Goal: Task Accomplishment & Management: Use online tool/utility

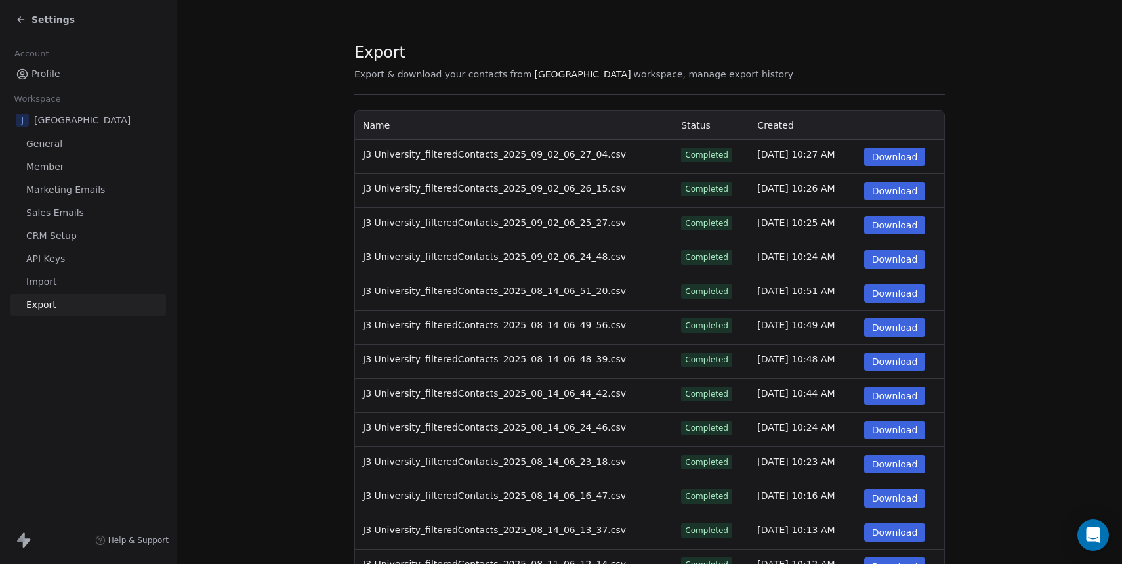
click at [52, 21] on span "Settings" at bounding box center [52, 19] width 43 height 13
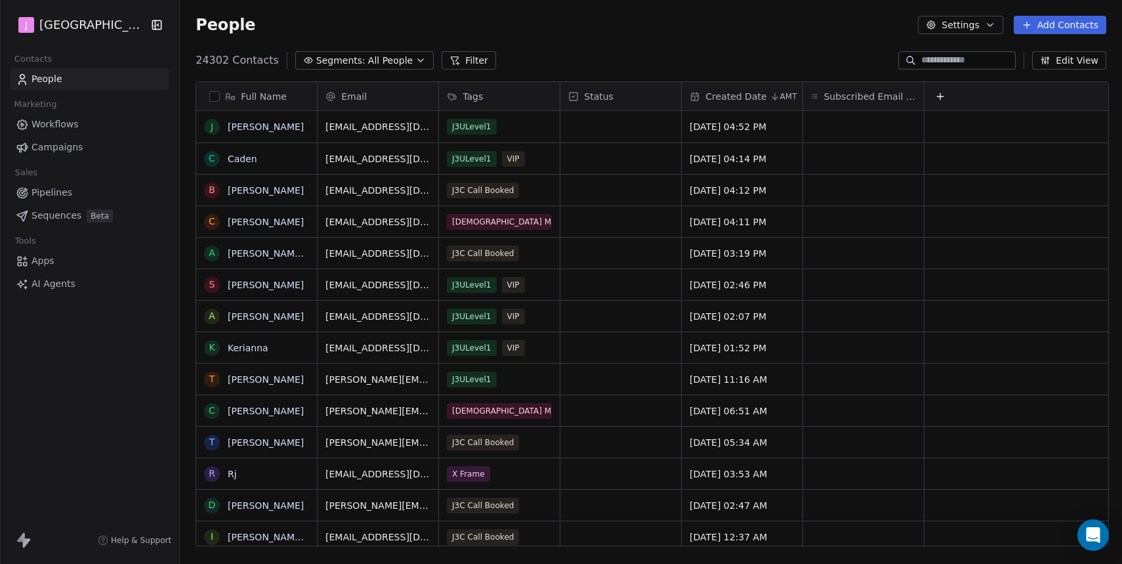
scroll to position [496, 945]
click at [368, 56] on span "All People" at bounding box center [390, 61] width 45 height 14
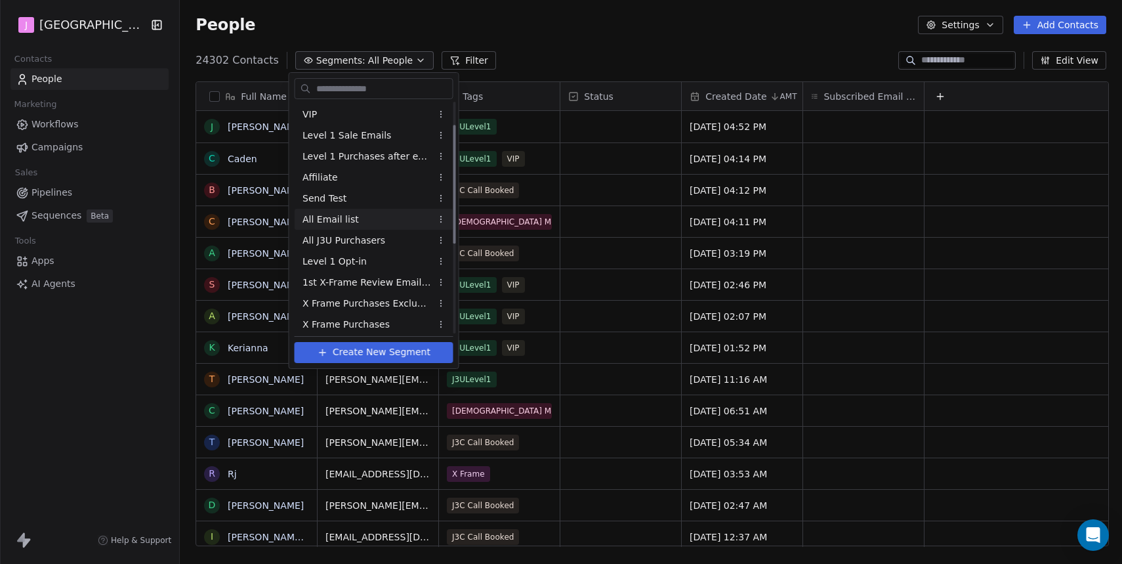
scroll to position [68, 0]
click at [380, 321] on span "X Frame Purchases" at bounding box center [345, 321] width 87 height 14
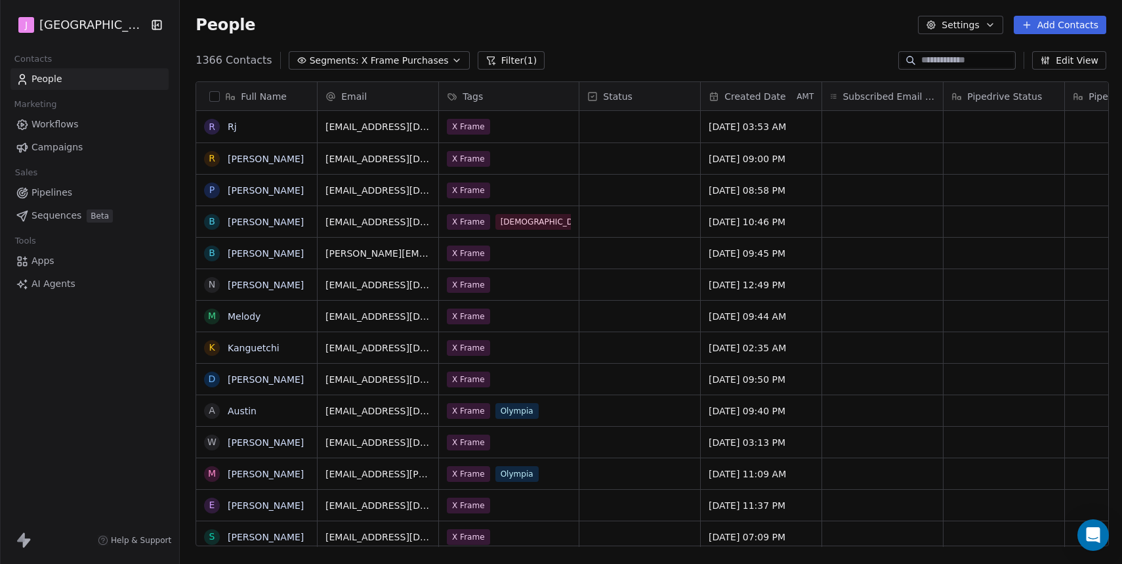
scroll to position [496, 945]
click at [402, 62] on span "X Frame Purchases" at bounding box center [405, 61] width 87 height 14
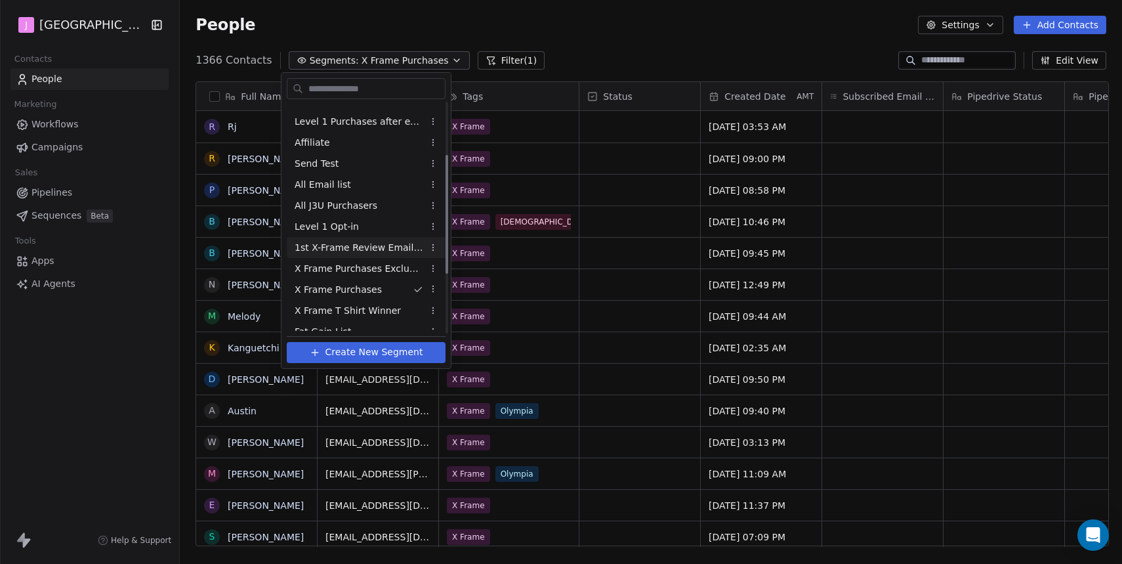
scroll to position [104, 0]
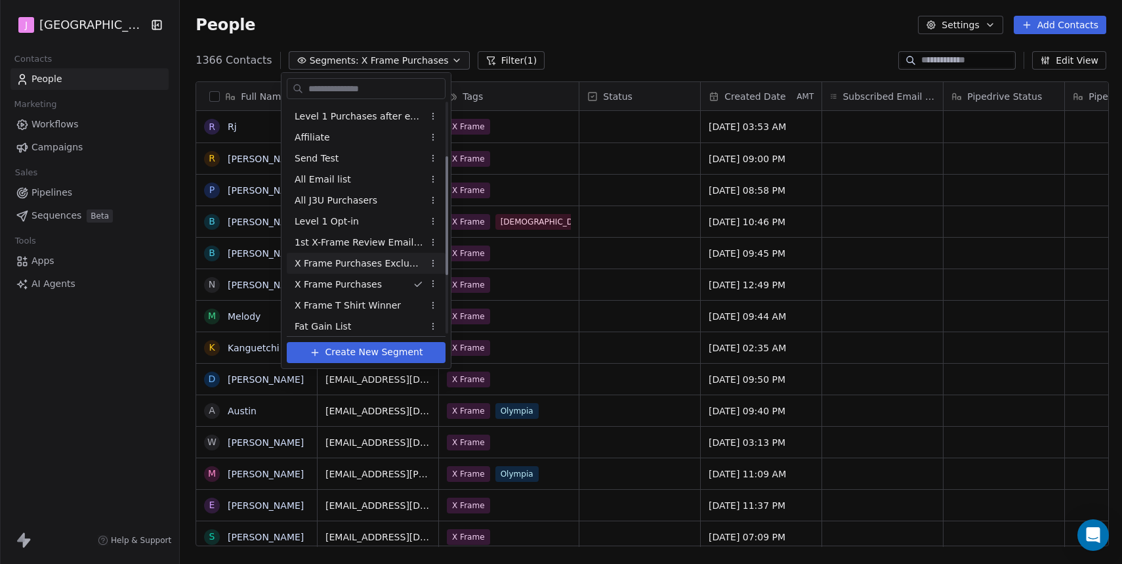
click at [377, 264] on span "X Frame Purchases Excluding Video reviews" at bounding box center [359, 264] width 129 height 14
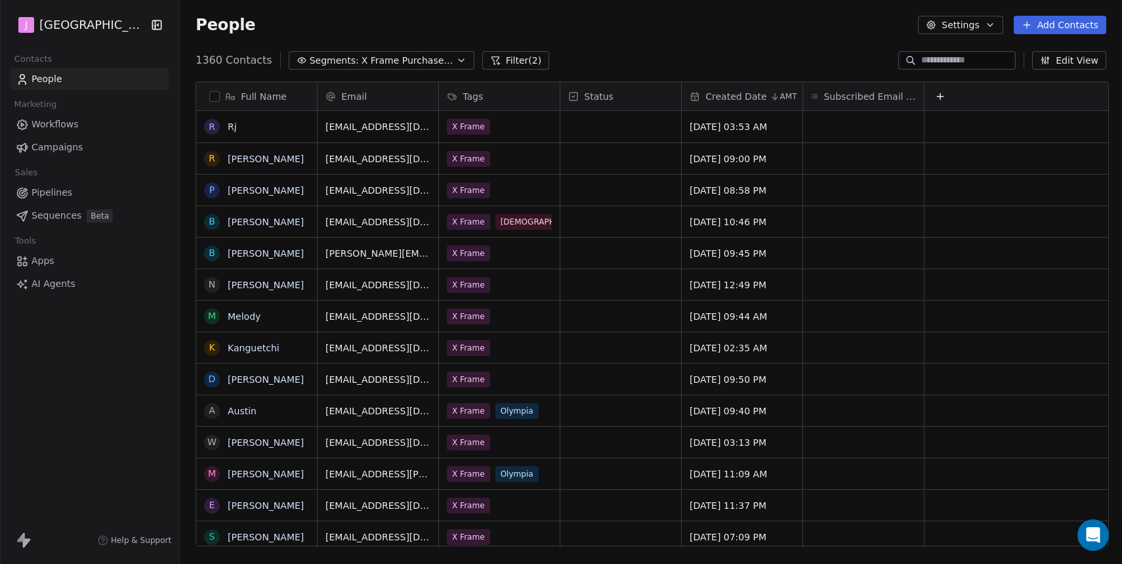
scroll to position [496, 945]
click at [335, 58] on span "Segments:" at bounding box center [334, 61] width 49 height 14
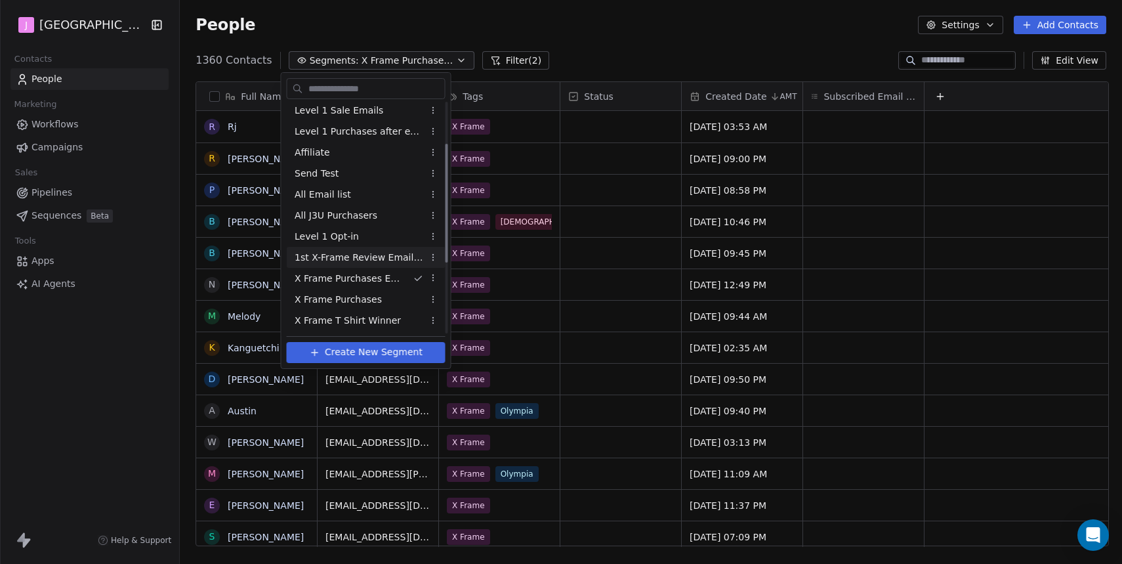
scroll to position [95, 0]
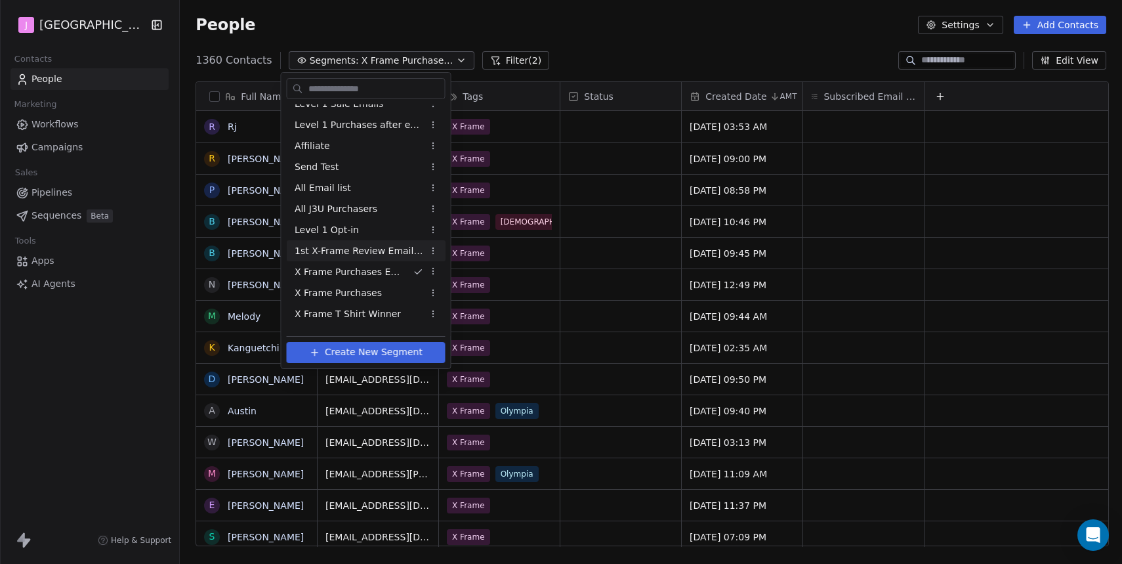
click at [368, 294] on span "X Frame Purchases" at bounding box center [338, 293] width 87 height 14
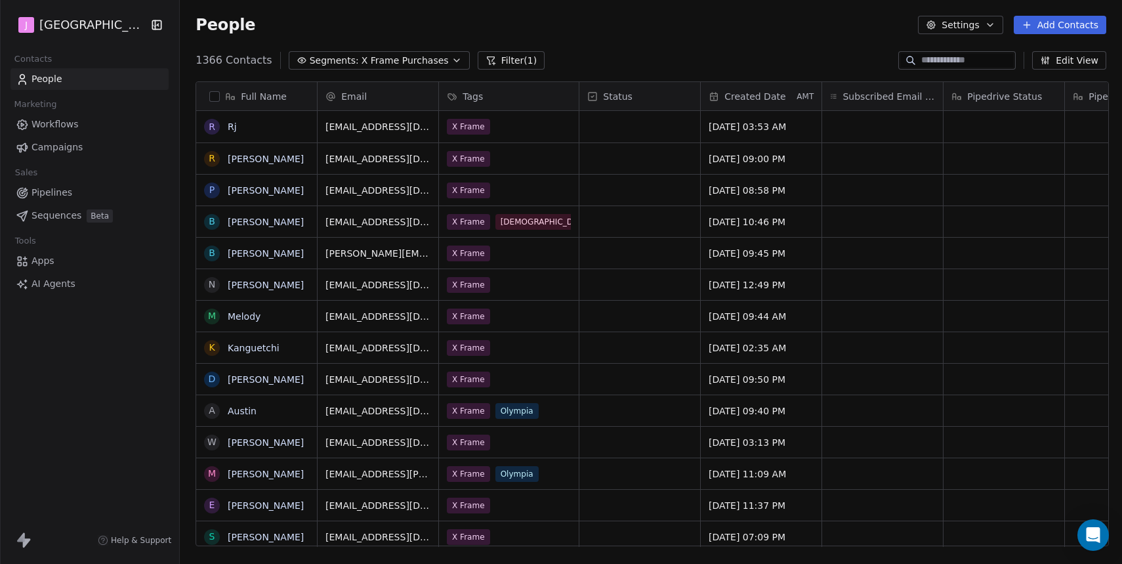
click at [218, 97] on div "Full Name" at bounding box center [255, 96] width 102 height 13
click at [211, 103] on html "J J3 University Contacts People Marketing Workflows Campaigns Sales Pipelines S…" at bounding box center [561, 282] width 1122 height 564
click at [211, 100] on button "button" at bounding box center [214, 96] width 10 height 10
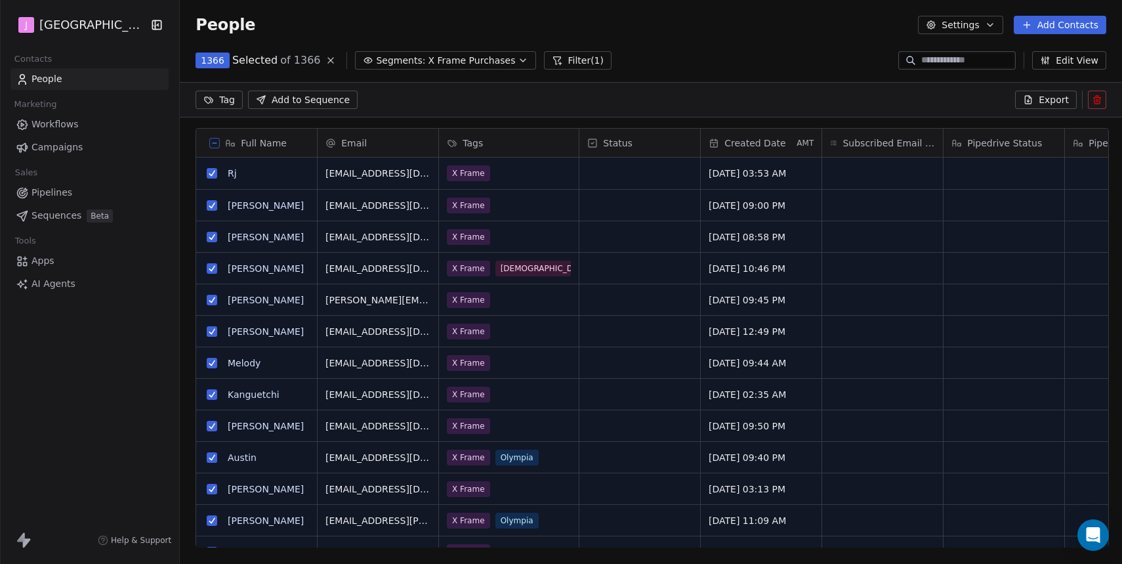
click at [1038, 100] on button "Export" at bounding box center [1046, 100] width 62 height 18
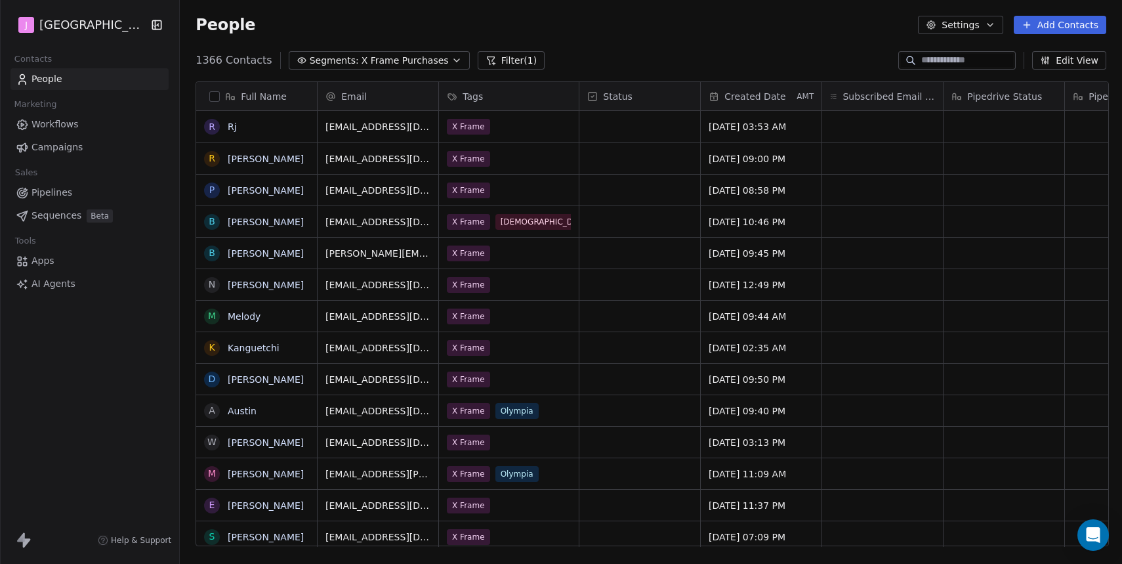
scroll to position [496, 945]
click at [613, 37] on link "here" at bounding box center [622, 32] width 19 height 10
click at [335, 62] on span "Segments:" at bounding box center [334, 61] width 49 height 14
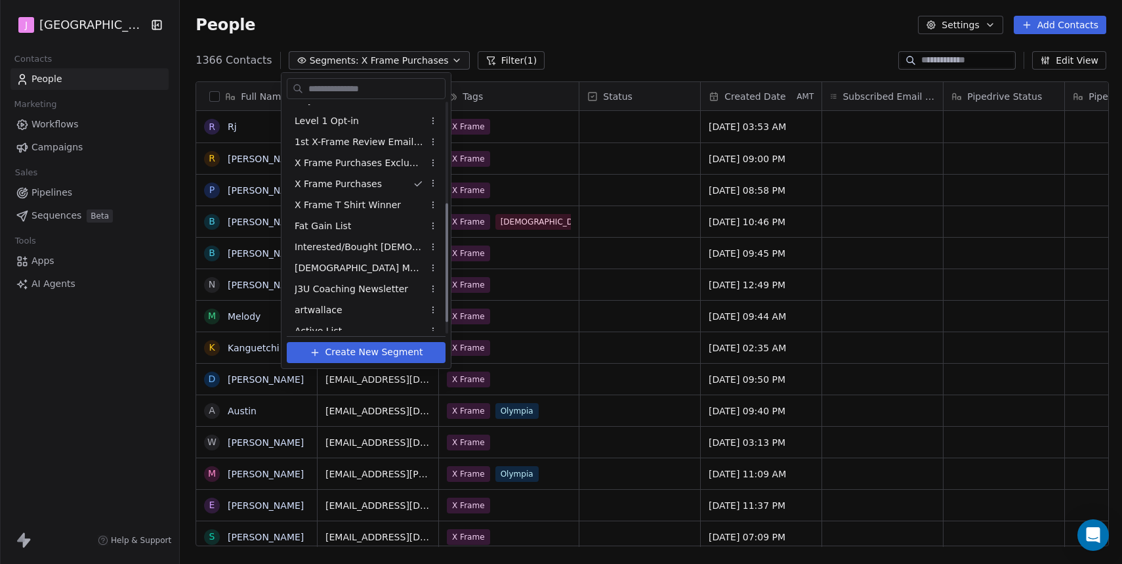
scroll to position [215, 0]
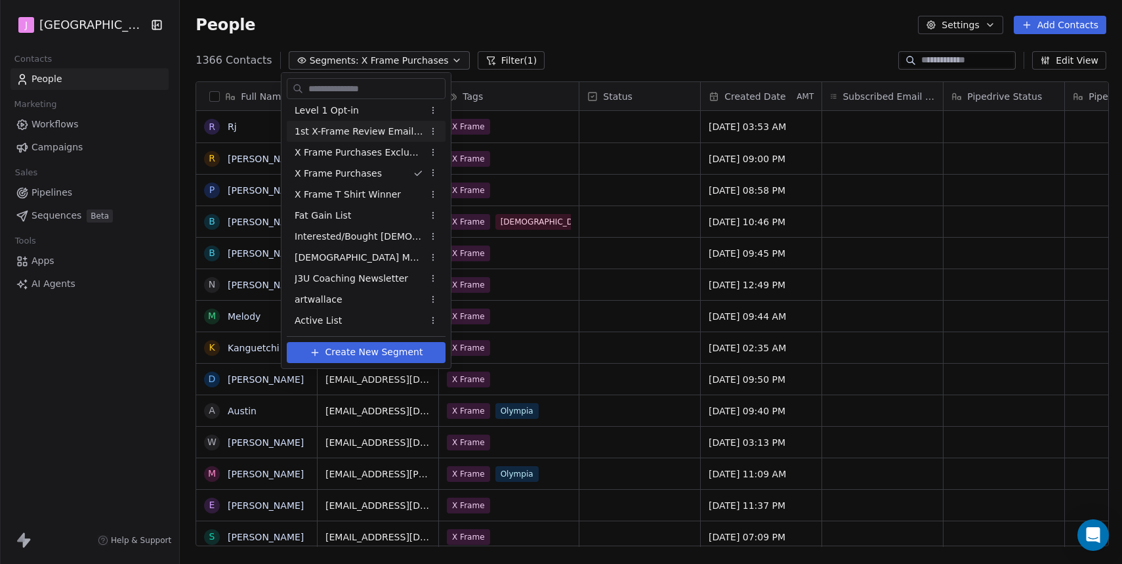
click at [621, 45] on html "J J3 University Contacts People Marketing Workflows Campaigns Sales Pipelines S…" at bounding box center [561, 282] width 1122 height 564
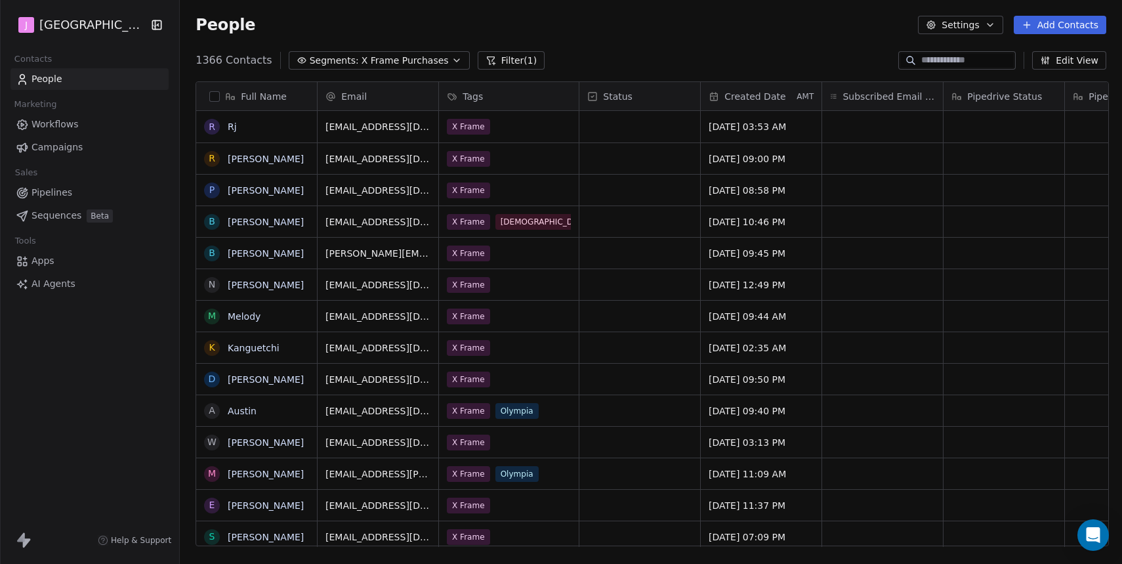
click at [331, 66] on span "Segments:" at bounding box center [334, 61] width 49 height 14
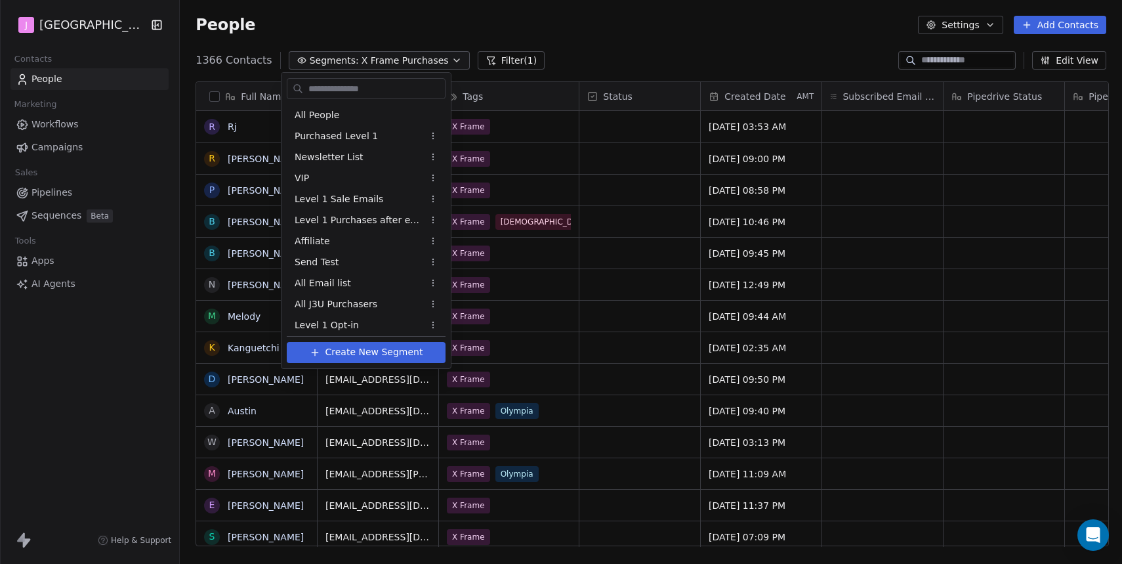
scroll to position [68, 0]
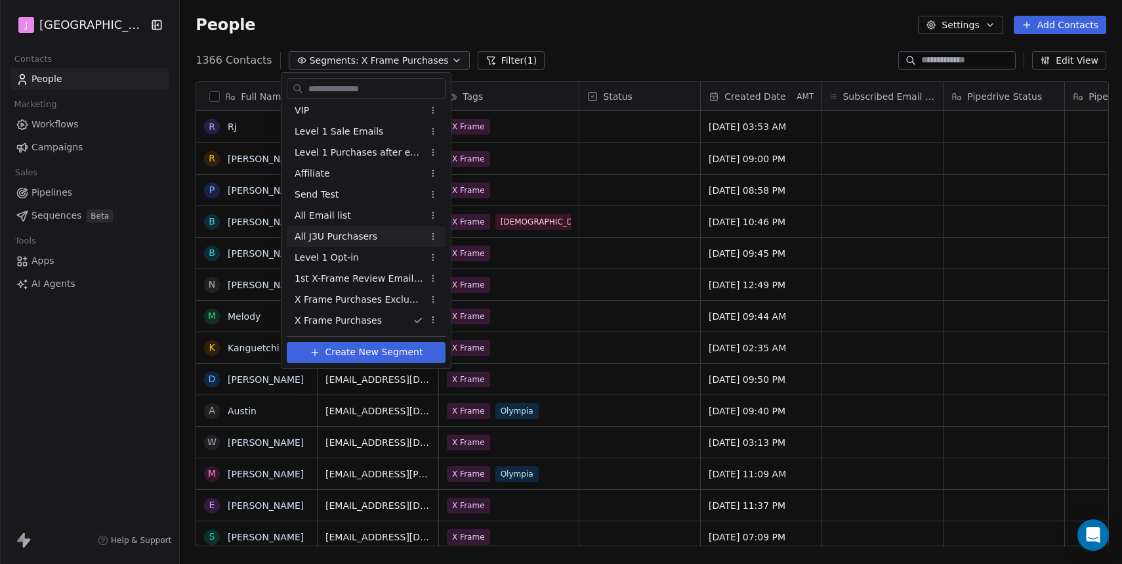
click at [356, 241] on span "All J3U Purchasers" at bounding box center [336, 237] width 83 height 14
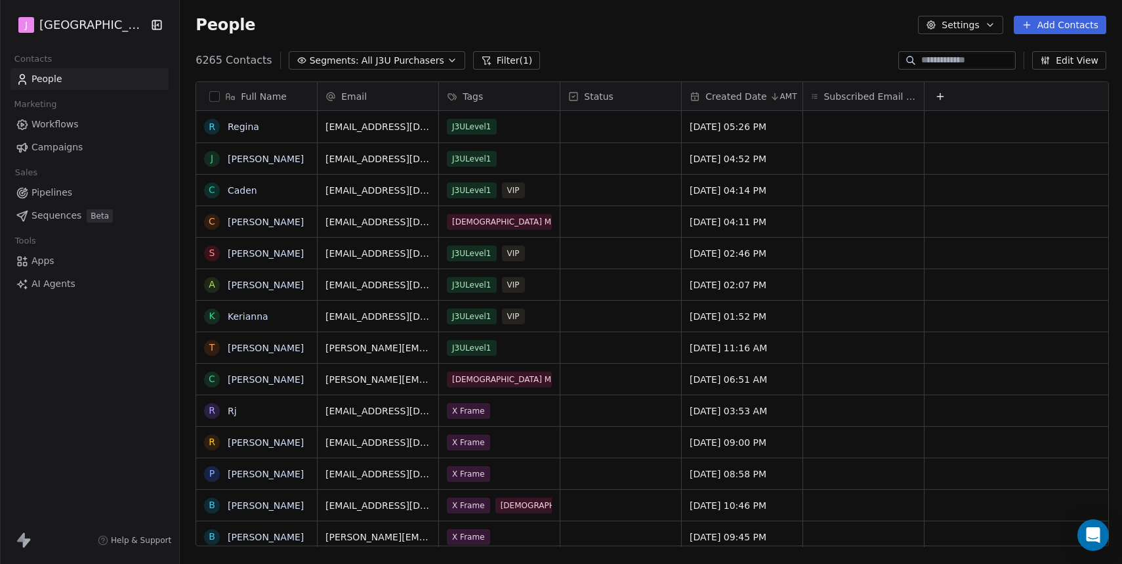
scroll to position [496, 945]
